Goal: Navigation & Orientation: Find specific page/section

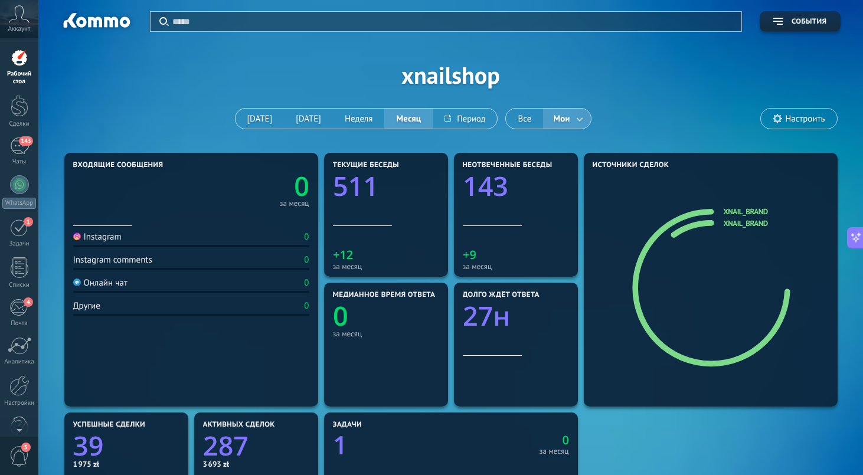
click at [24, 70] on div "Рабочий стол" at bounding box center [19, 77] width 34 height 15
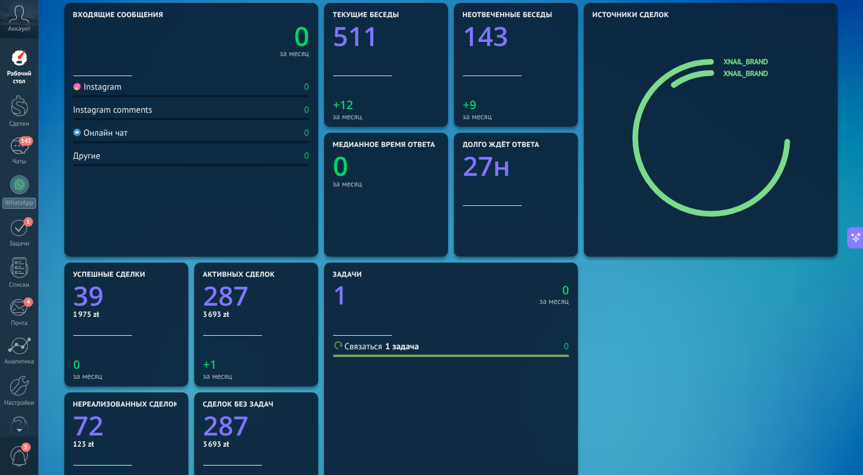
scroll to position [153, 0]
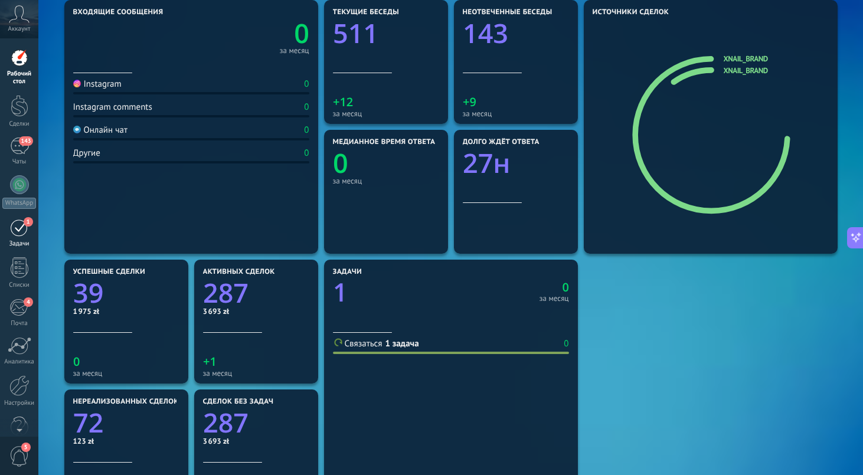
click at [21, 233] on div "1" at bounding box center [19, 228] width 19 height 18
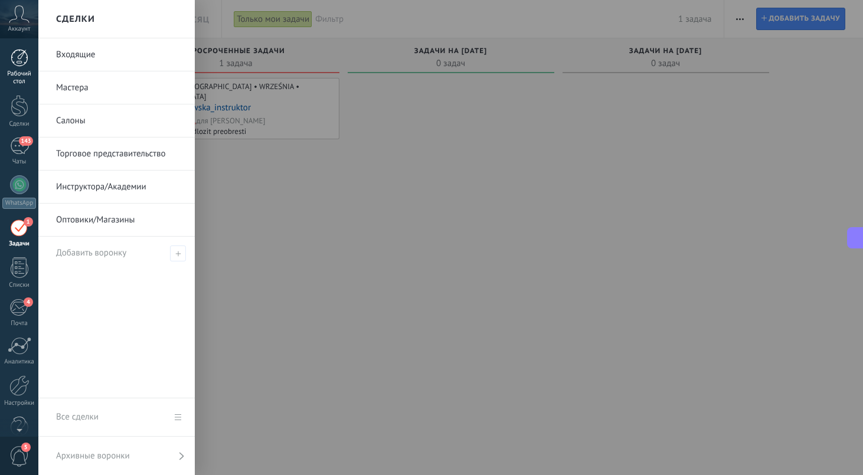
click at [24, 72] on div "Рабочий стол" at bounding box center [19, 77] width 34 height 15
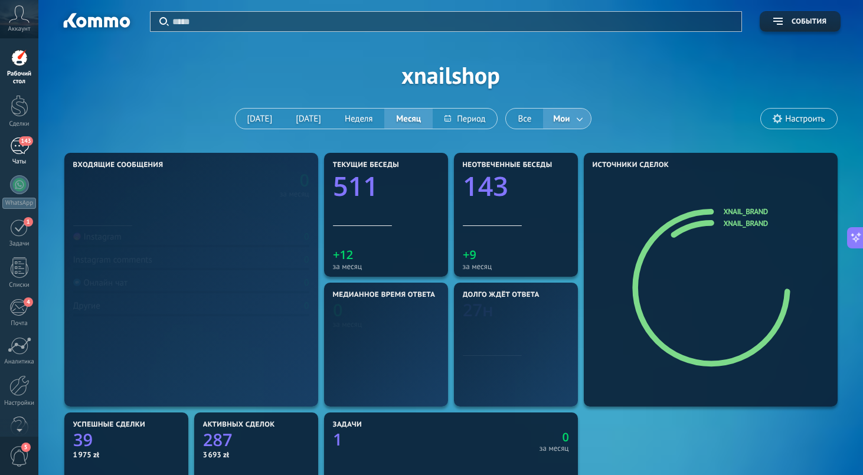
click at [28, 152] on div "143" at bounding box center [19, 146] width 19 height 17
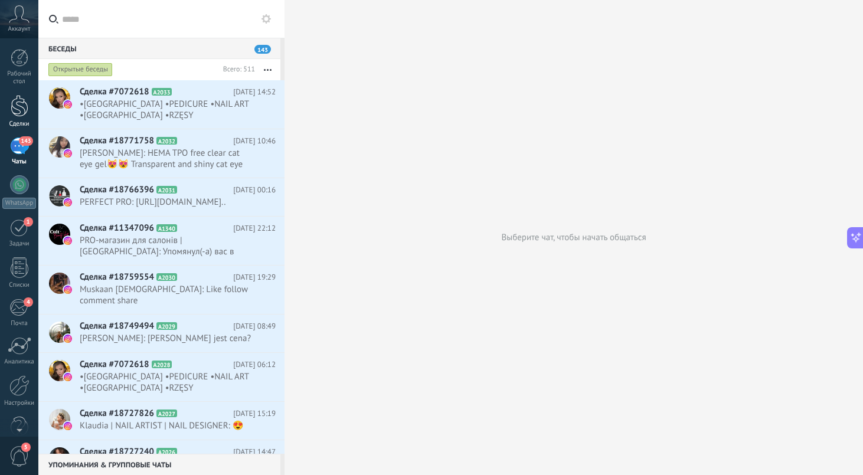
click at [25, 105] on div at bounding box center [20, 106] width 18 height 22
